Goal: Find specific page/section: Find specific page/section

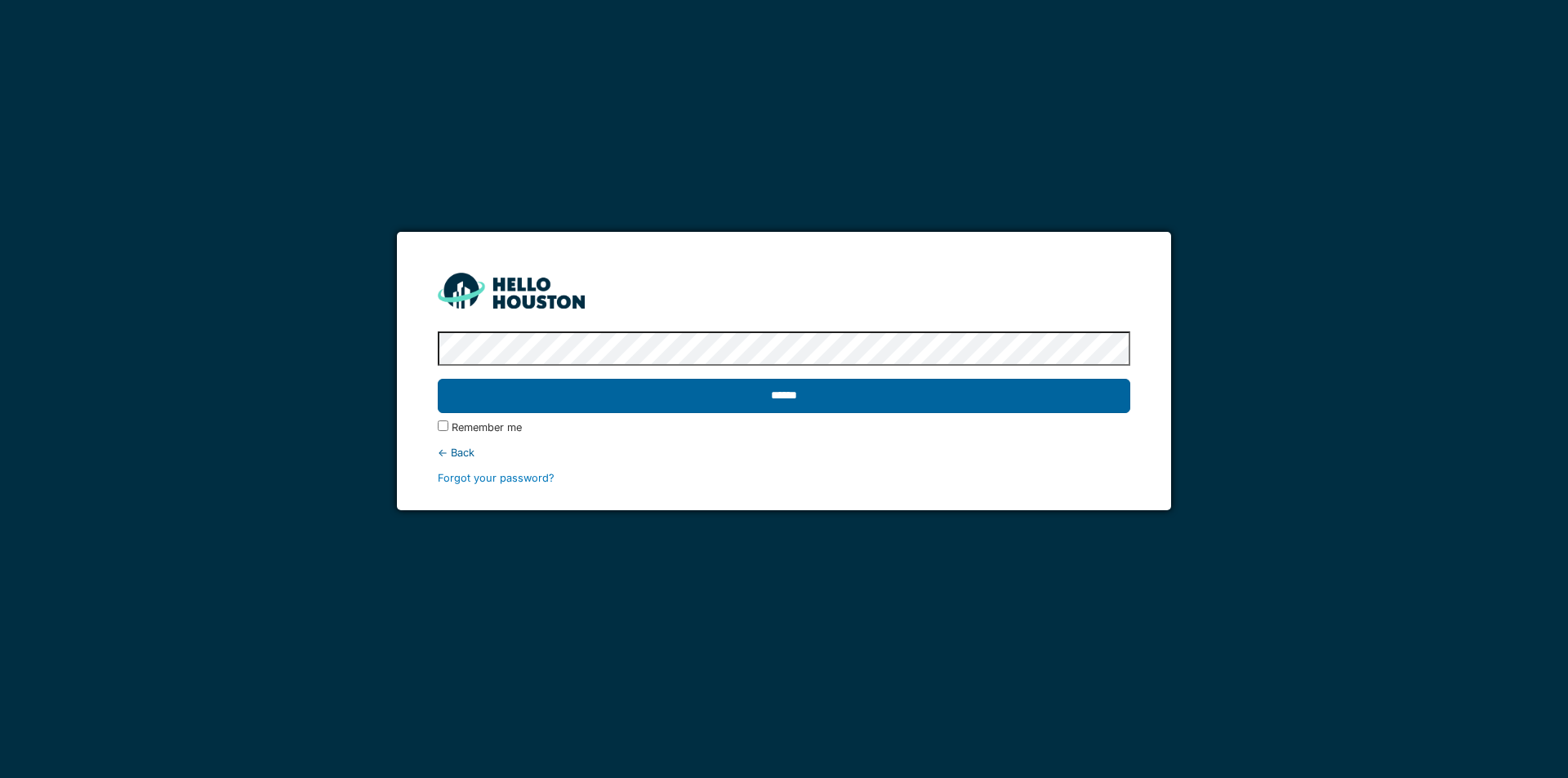
click at [779, 400] on input "******" at bounding box center [784, 396] width 692 height 34
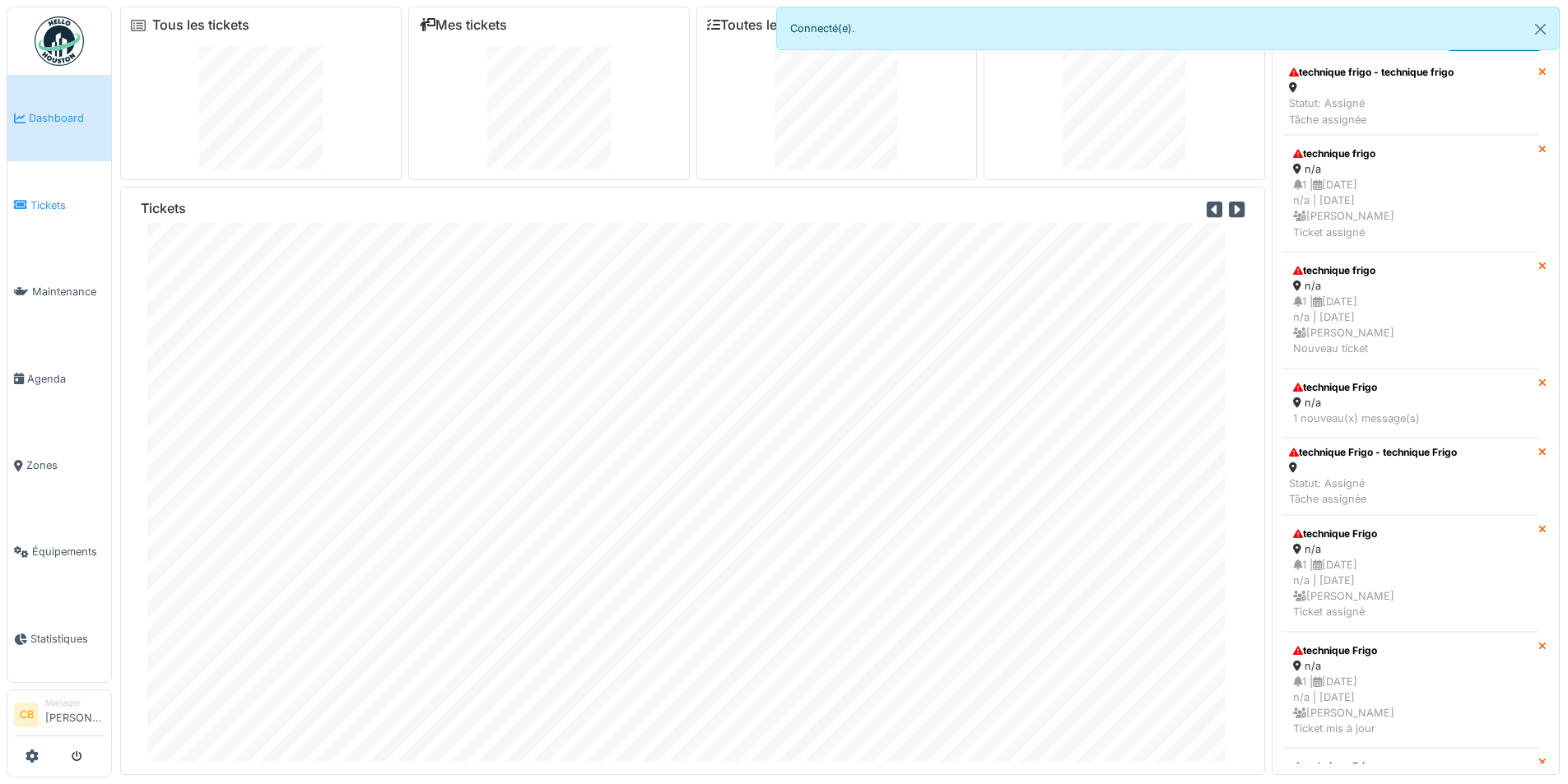
click at [47, 205] on span "Tickets" at bounding box center [67, 205] width 74 height 16
